Goal: Use online tool/utility

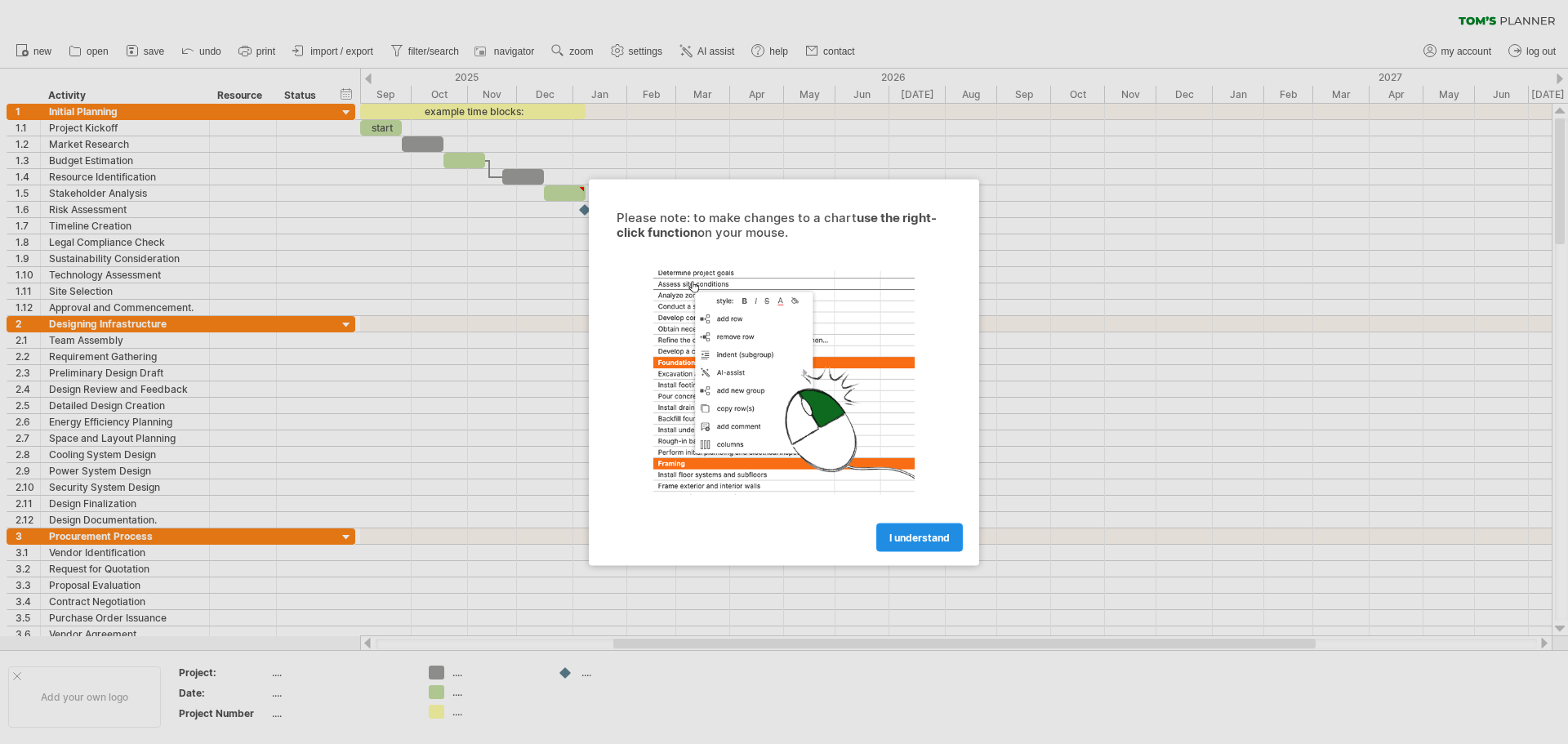
click at [925, 543] on span "I understand" at bounding box center [919, 536] width 61 height 12
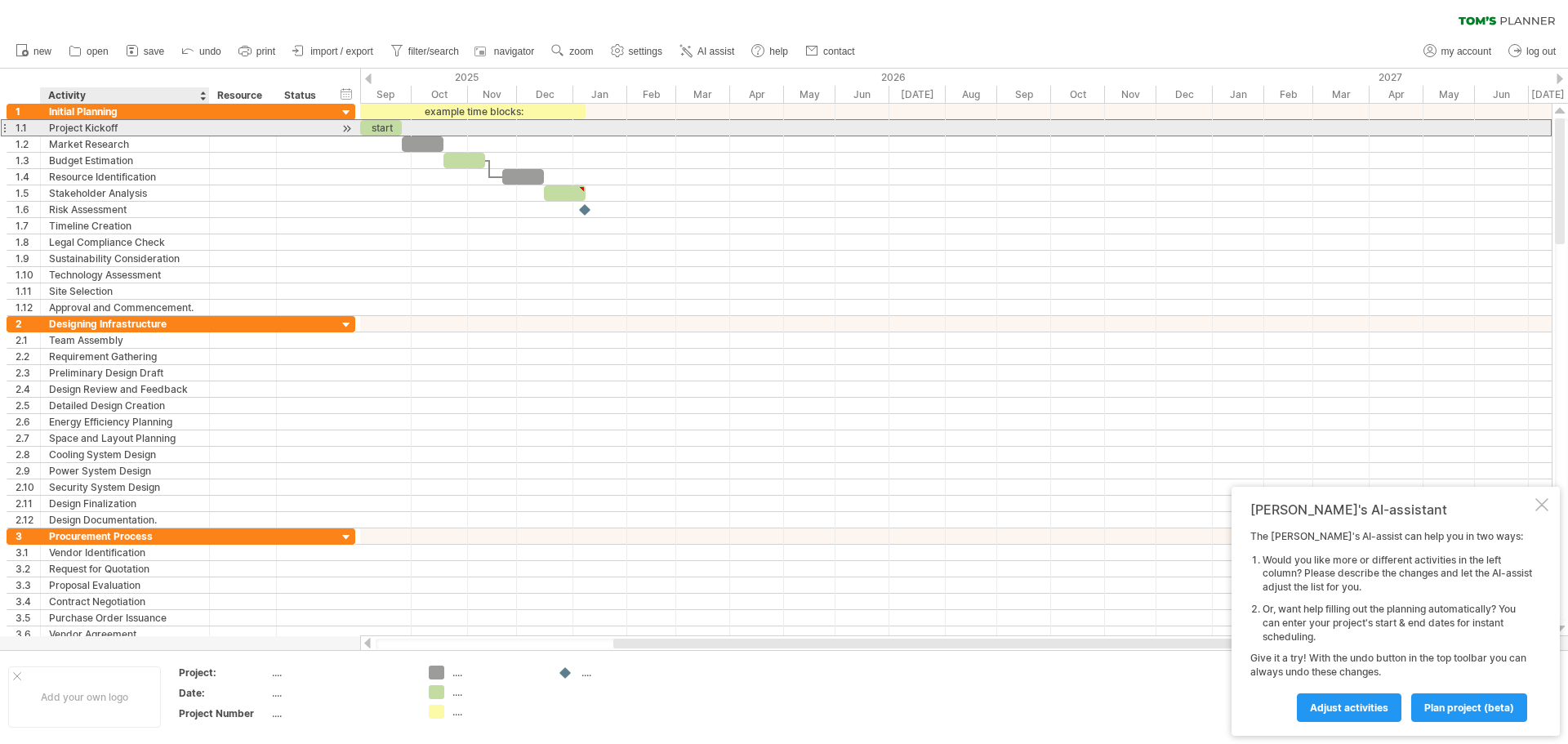
click at [108, 135] on div "Project Kickoff" at bounding box center [125, 128] width 152 height 16
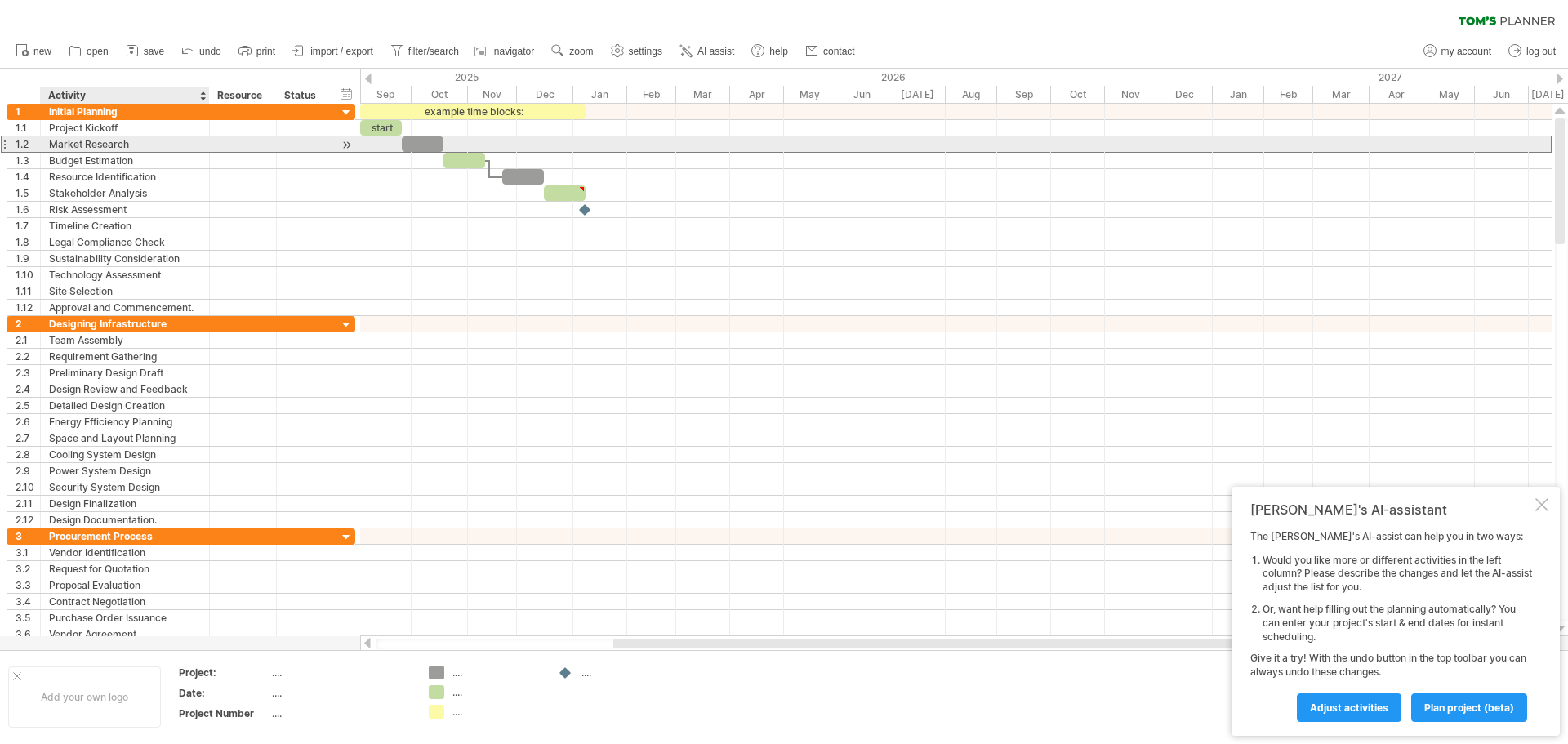
click at [111, 144] on div "Market Research" at bounding box center [125, 144] width 152 height 16
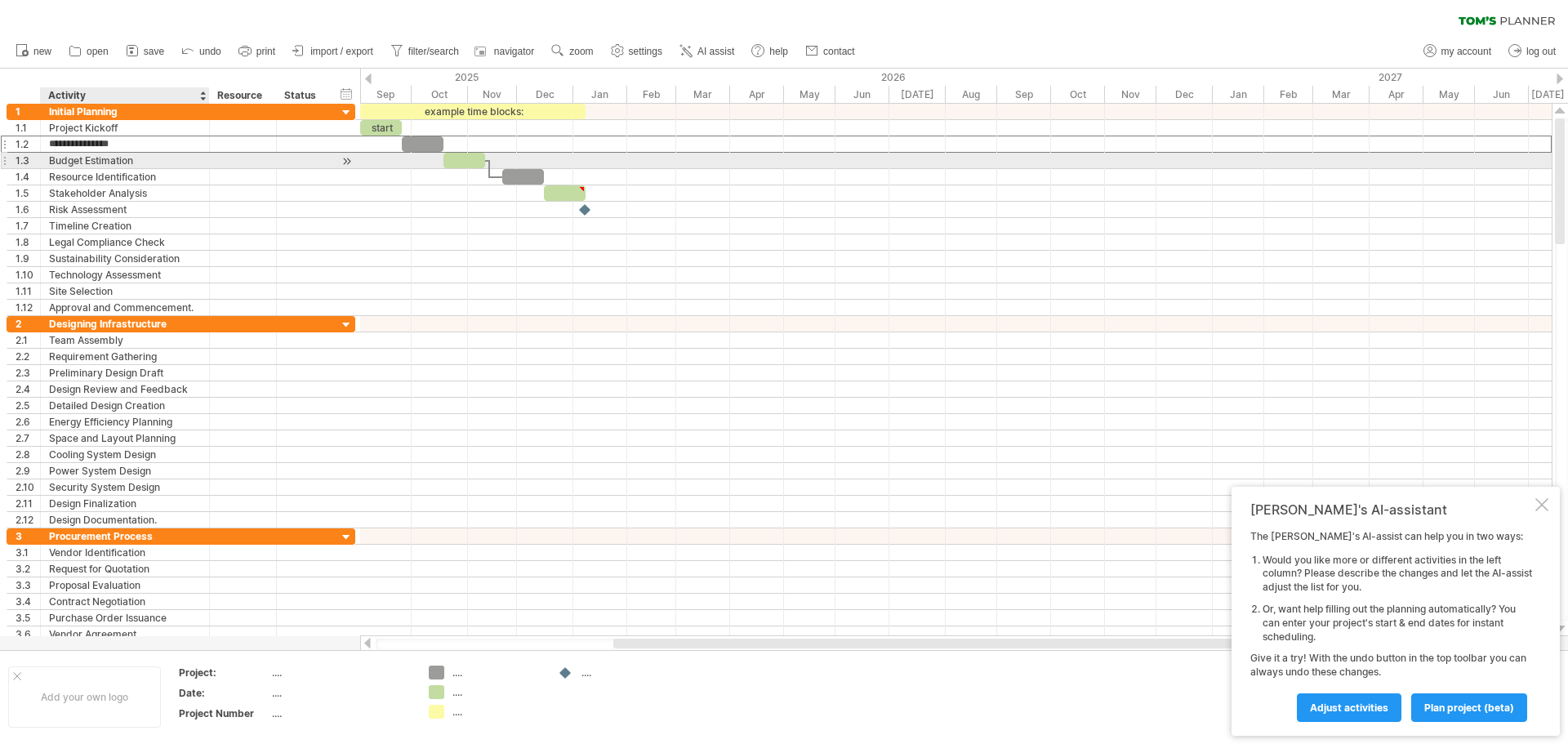
click at [112, 160] on div "Budget Estimation" at bounding box center [125, 160] width 152 height 16
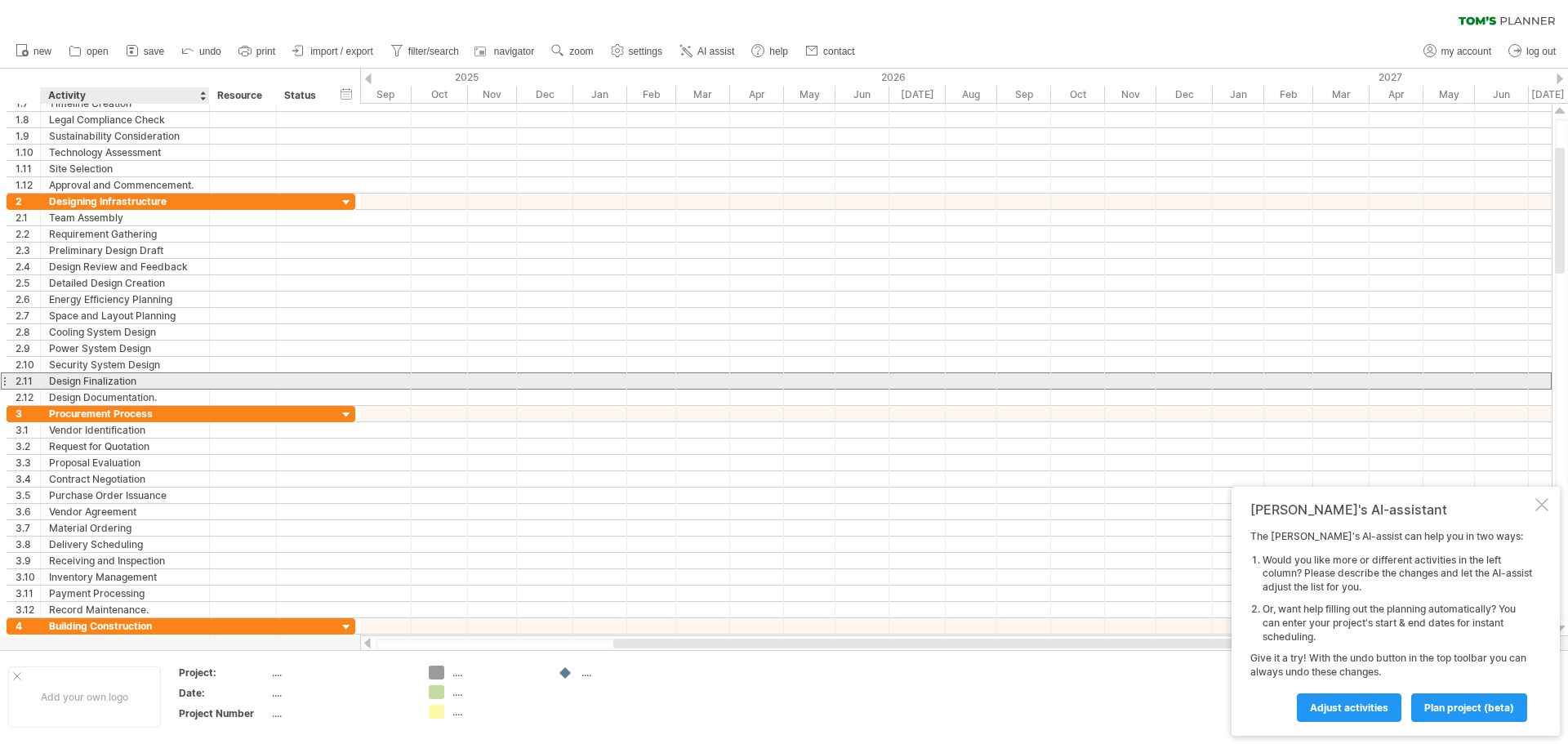
click at [104, 382] on div "Design Finalization" at bounding box center [125, 381] width 152 height 16
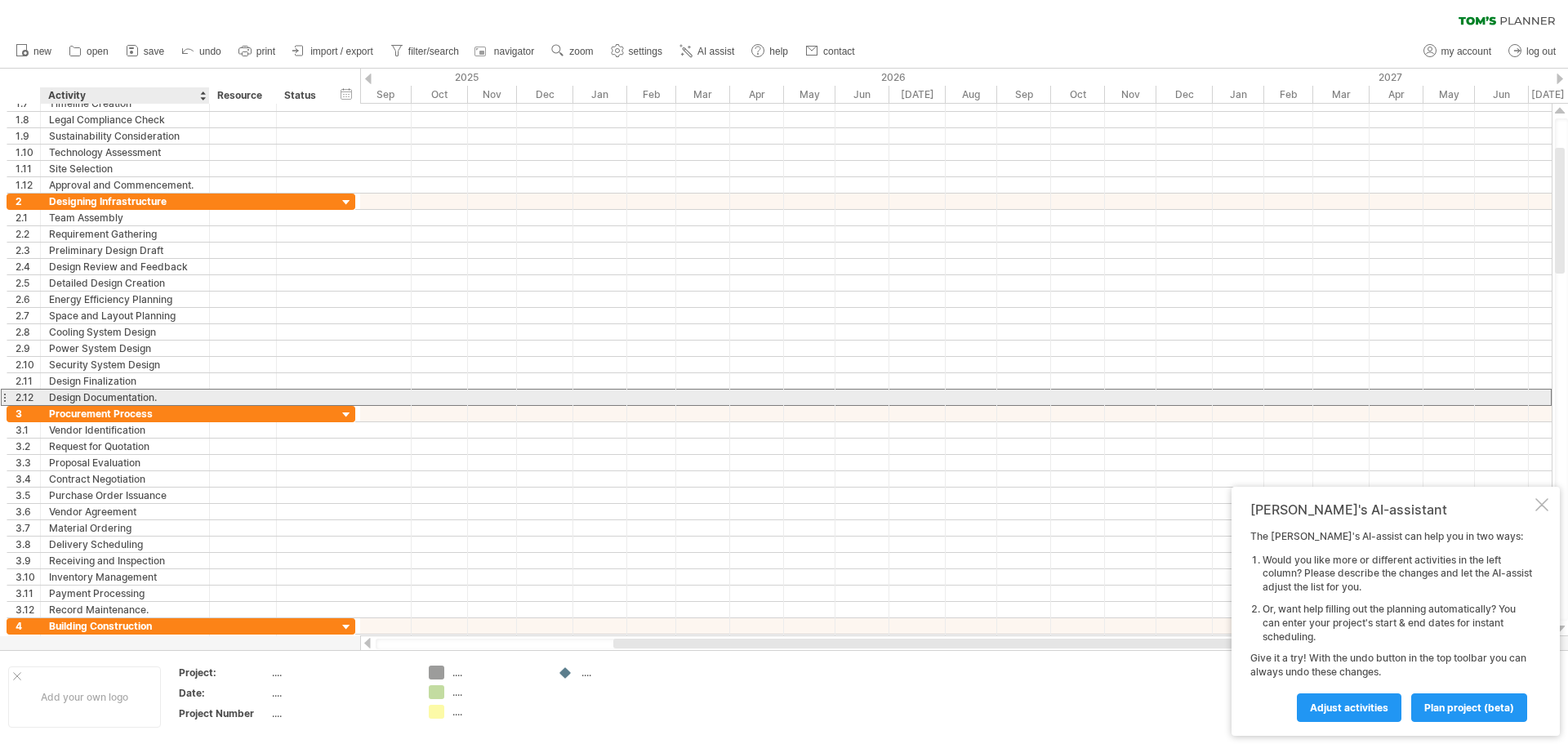
click at [111, 396] on div "Design Documentation." at bounding box center [125, 397] width 152 height 16
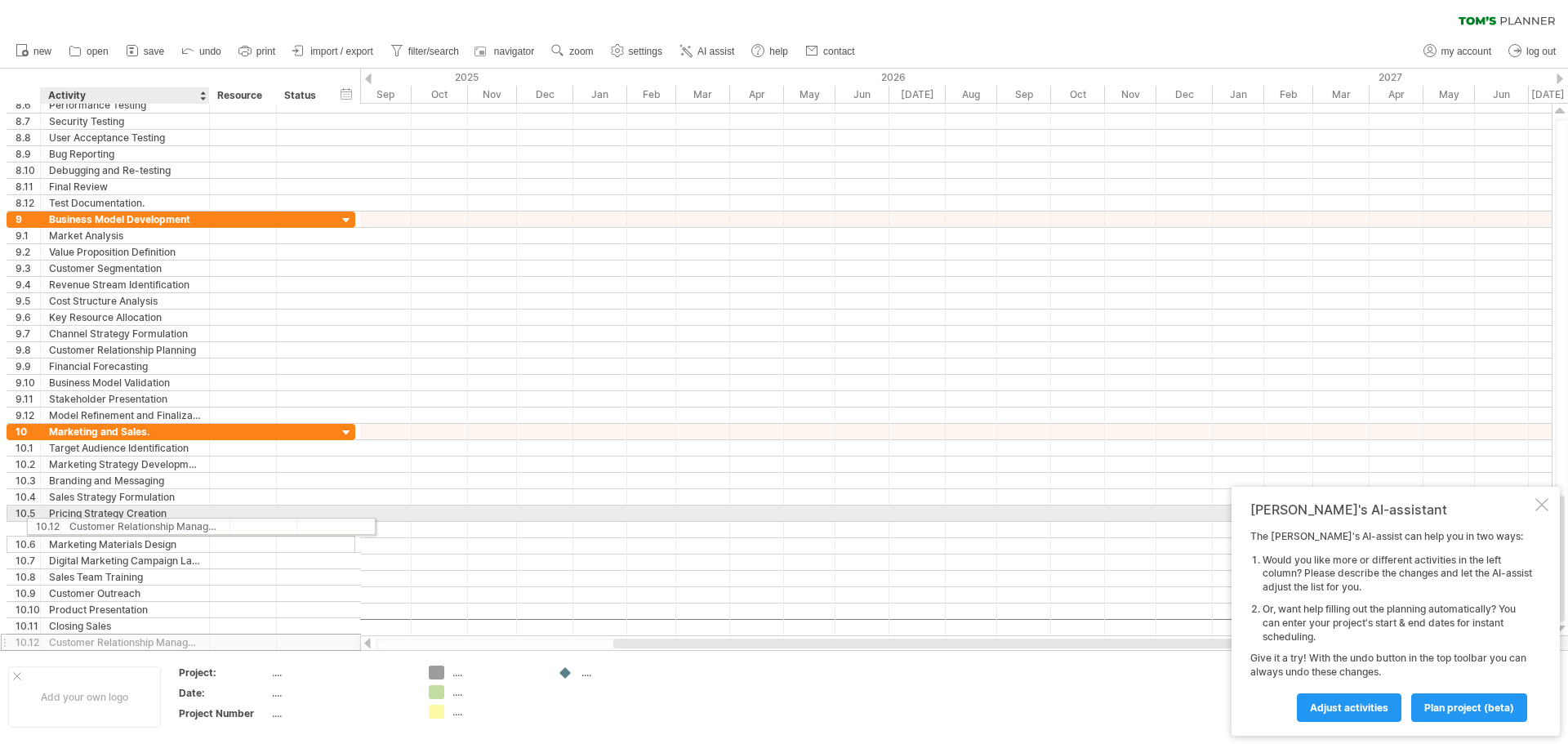
drag, startPoint x: 115, startPoint y: 624, endPoint x: 131, endPoint y: 523, distance: 102.3
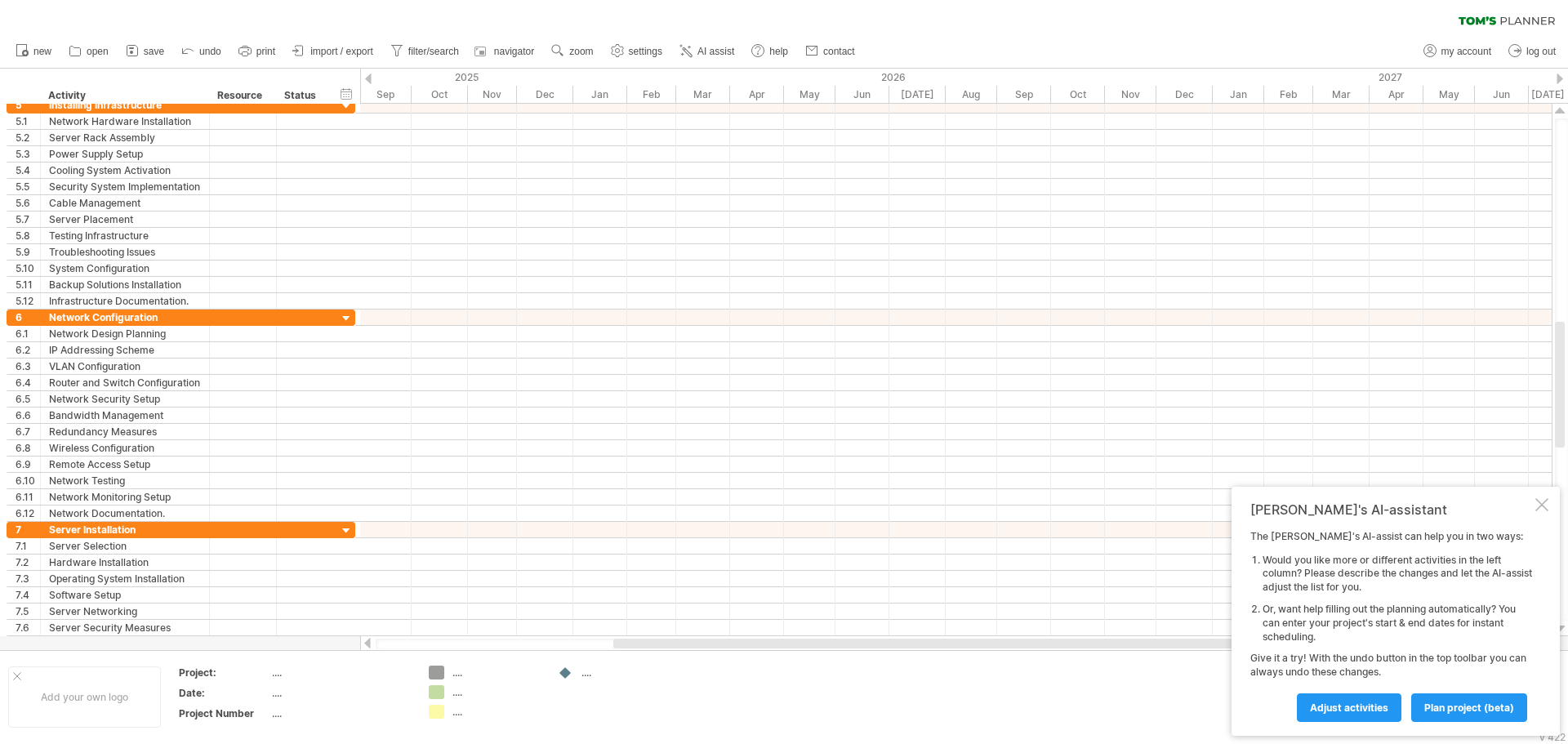
drag, startPoint x: 1360, startPoint y: 712, endPoint x: 1461, endPoint y: 643, distance: 122.3
click at [1442, 670] on div "The [PERSON_NAME]'s AI-assist can help you in two ways: Would you like more or …" at bounding box center [1391, 625] width 282 height 191
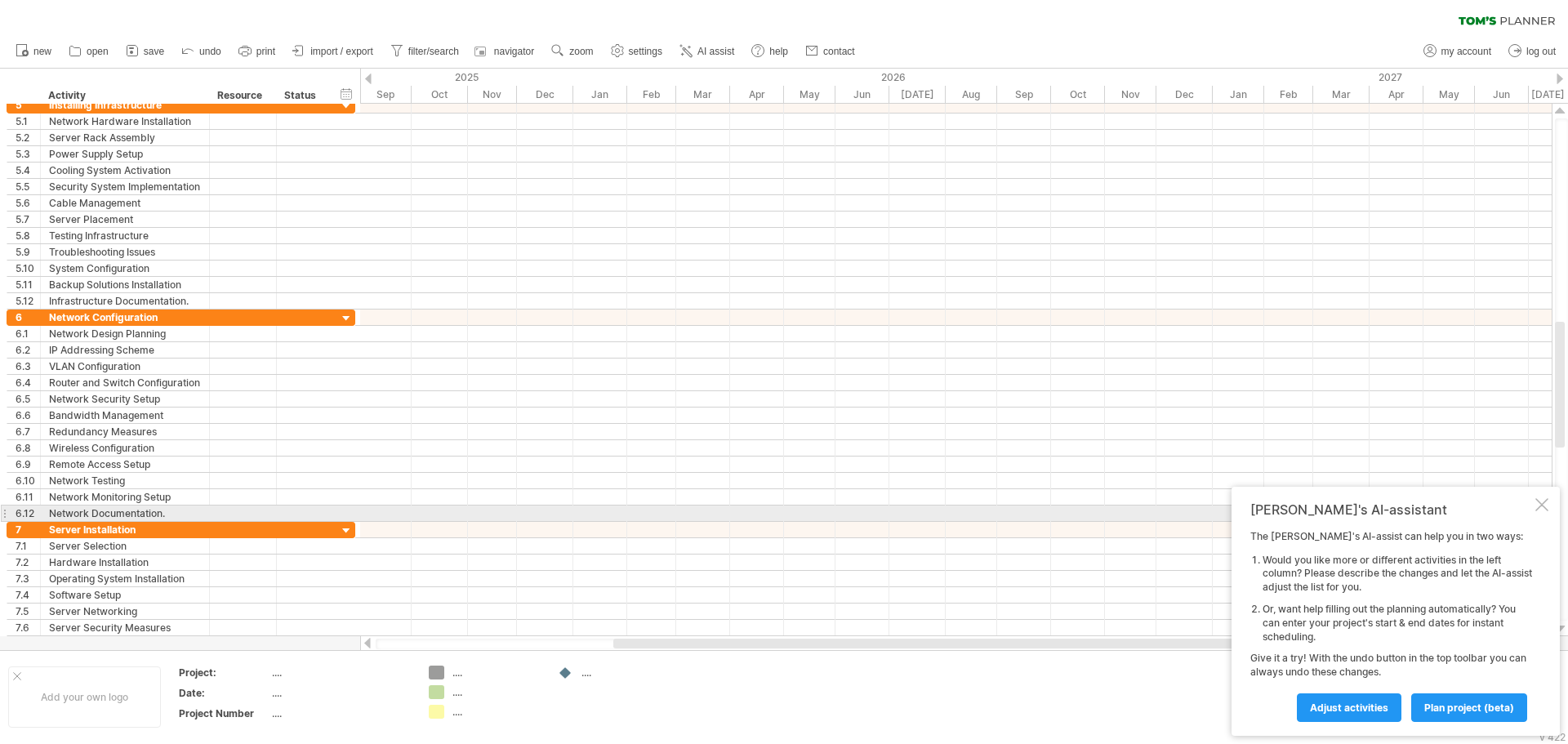
click at [1555, 511] on div "[PERSON_NAME]'s AI-assistant The [PERSON_NAME]'s AI-assist can help you in two …" at bounding box center [1396, 612] width 329 height 250
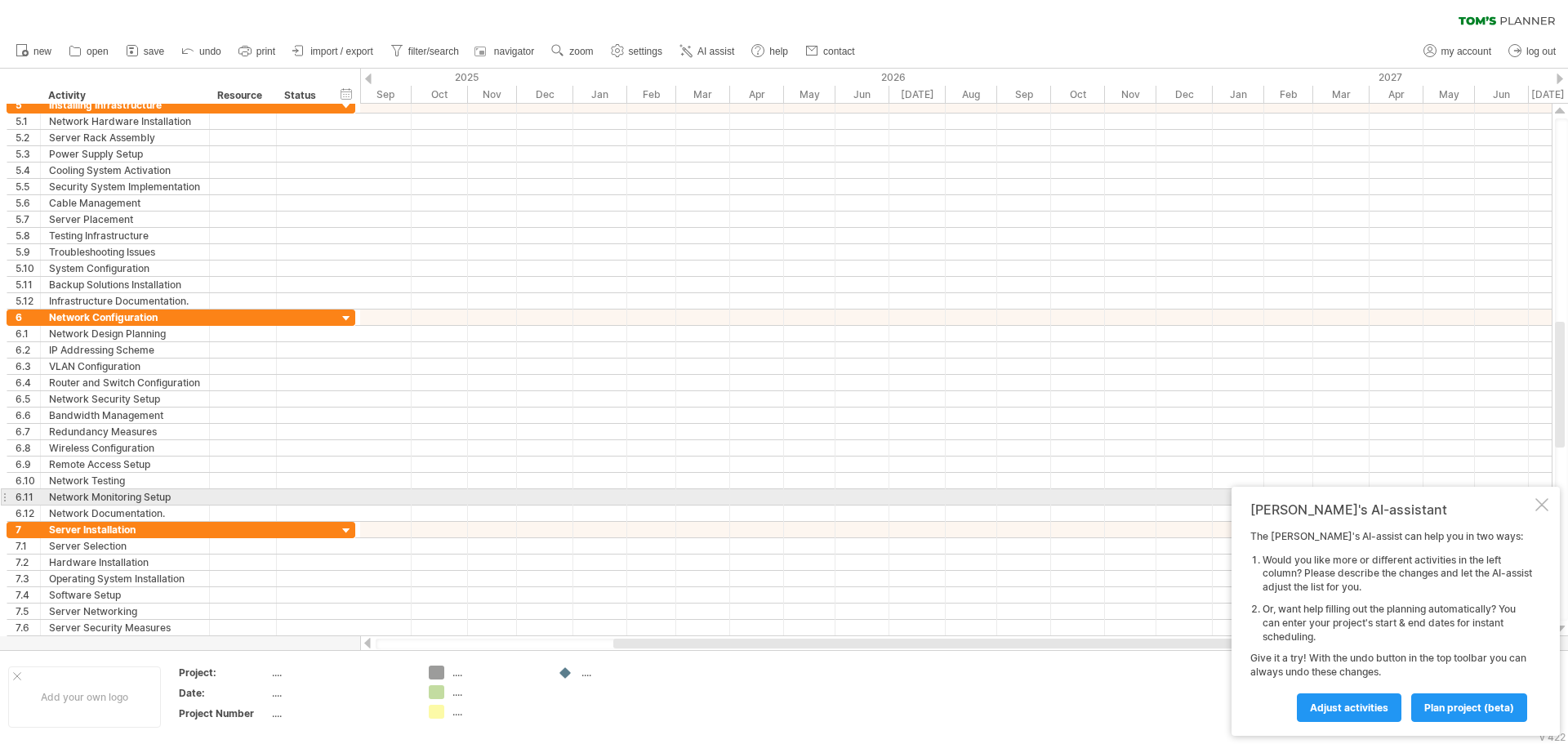
click at [1547, 505] on div at bounding box center [1542, 505] width 13 height 13
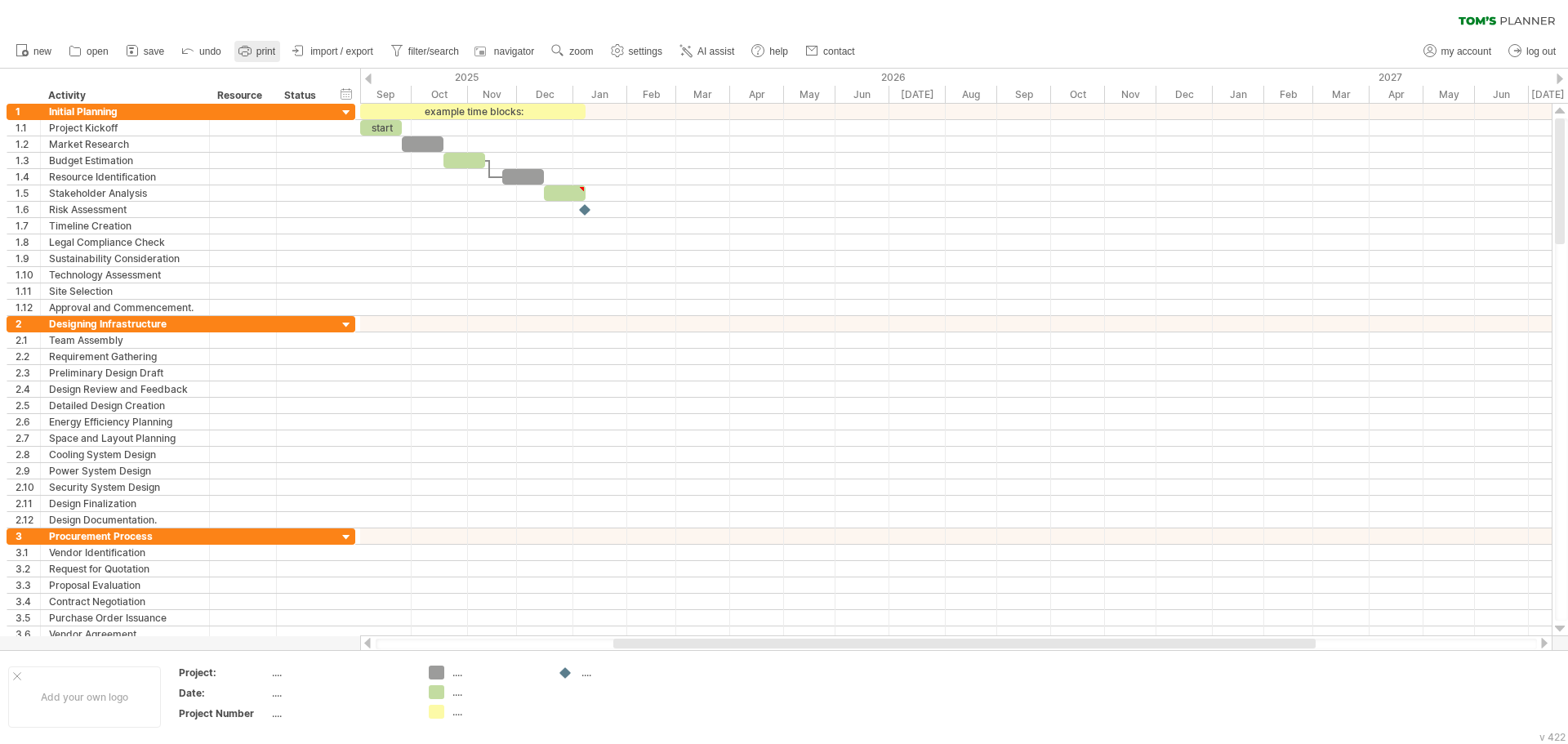
click at [245, 49] on icon at bounding box center [245, 51] width 17 height 17
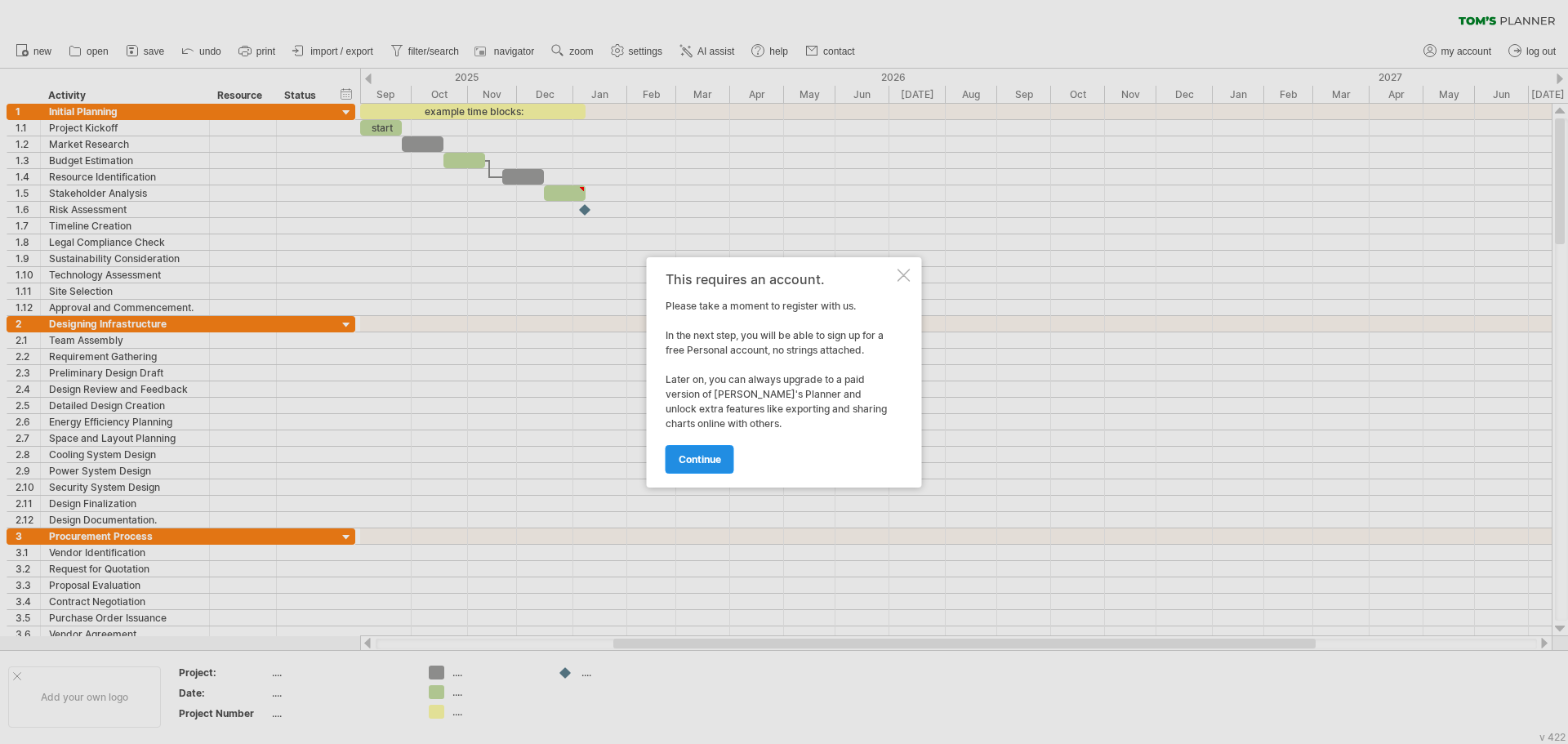
click at [683, 463] on span "continue" at bounding box center [700, 459] width 43 height 12
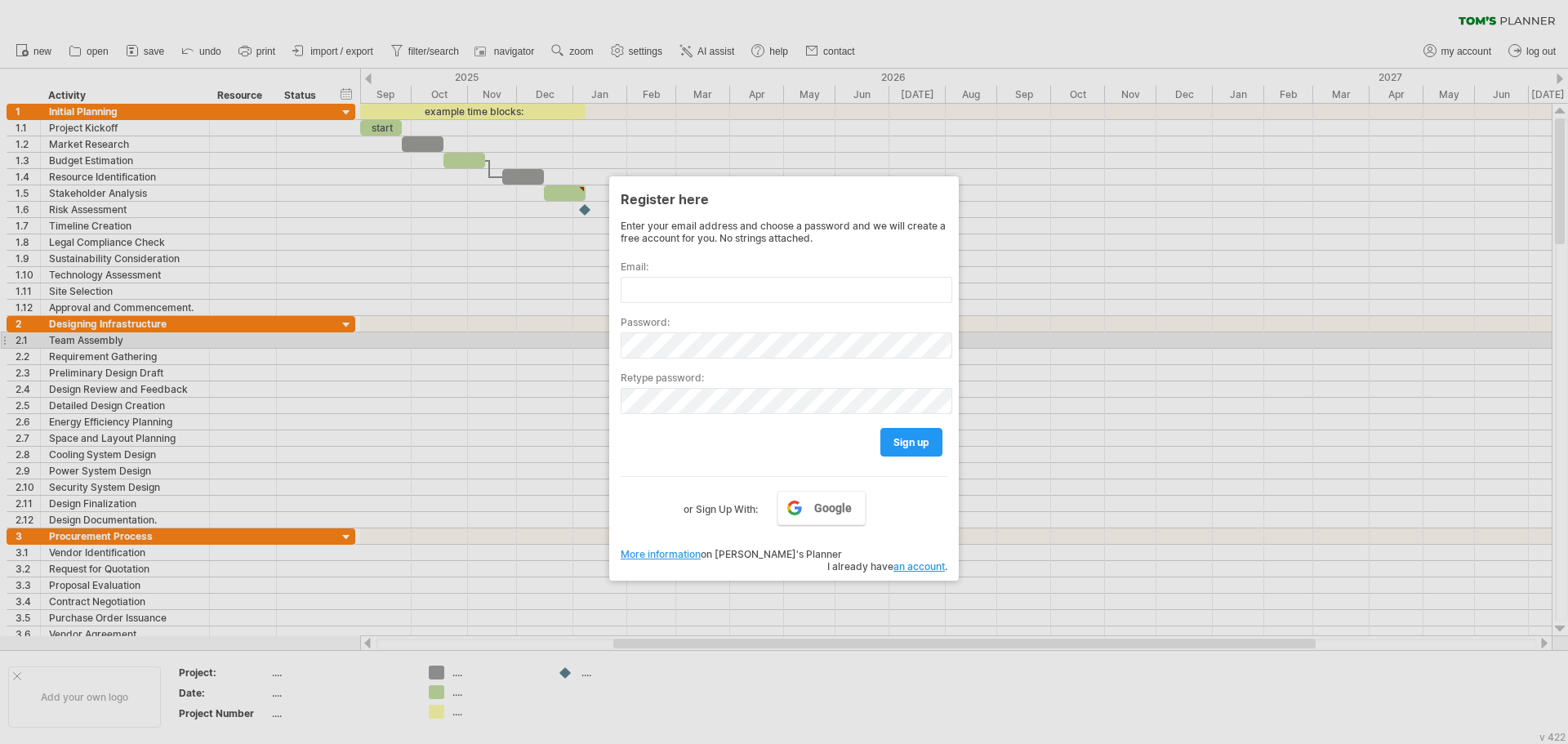
click at [1081, 337] on div at bounding box center [784, 372] width 1568 height 744
